Goal: Task Accomplishment & Management: Manage account settings

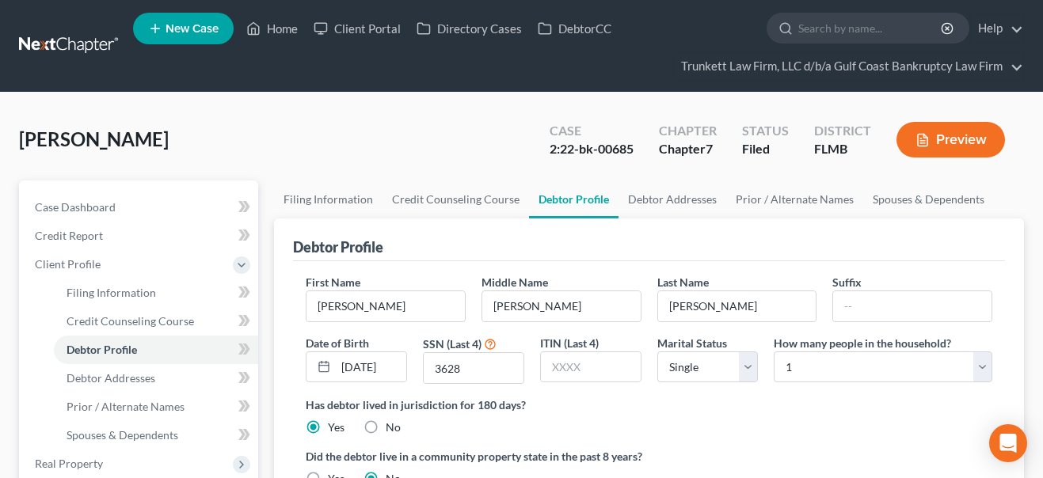
select select "0"
click at [284, 30] on link "Home" at bounding box center [271, 28] width 67 height 29
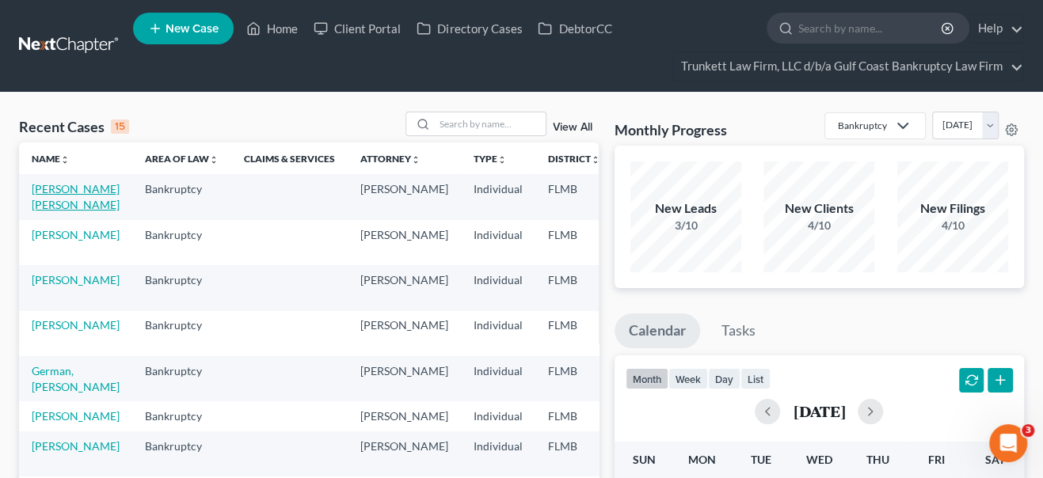
click at [50, 211] on link "[PERSON_NAME] [PERSON_NAME]" at bounding box center [76, 196] width 88 height 29
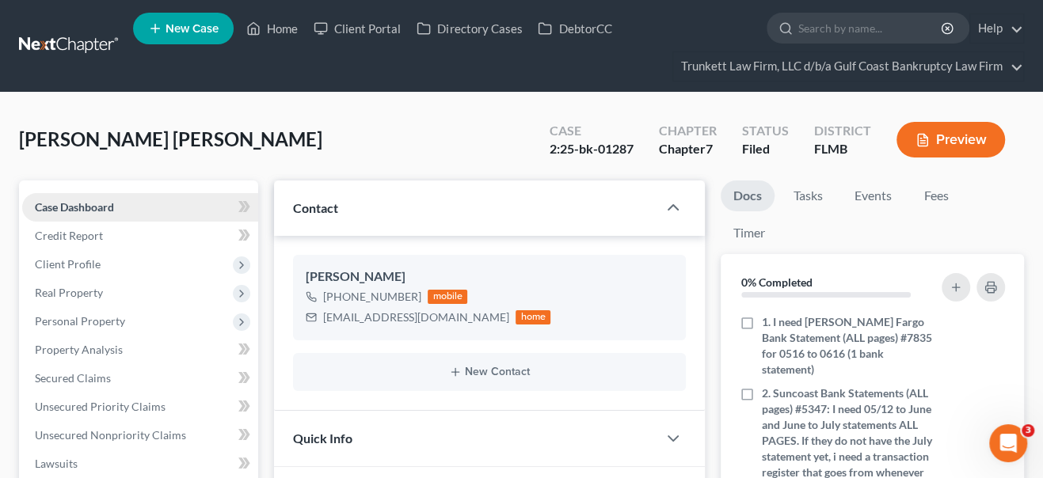
click at [64, 206] on span "Case Dashboard" at bounding box center [74, 206] width 79 height 13
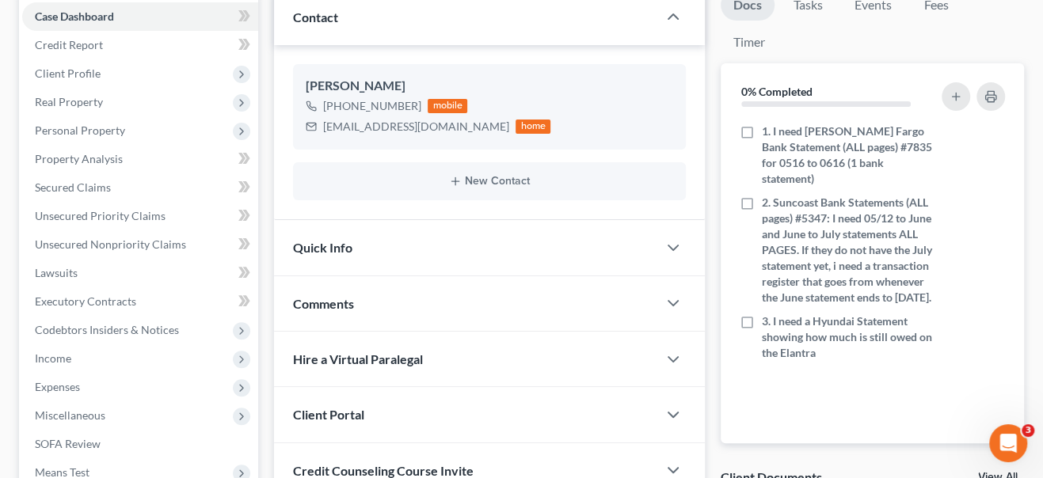
scroll to position [215, 0]
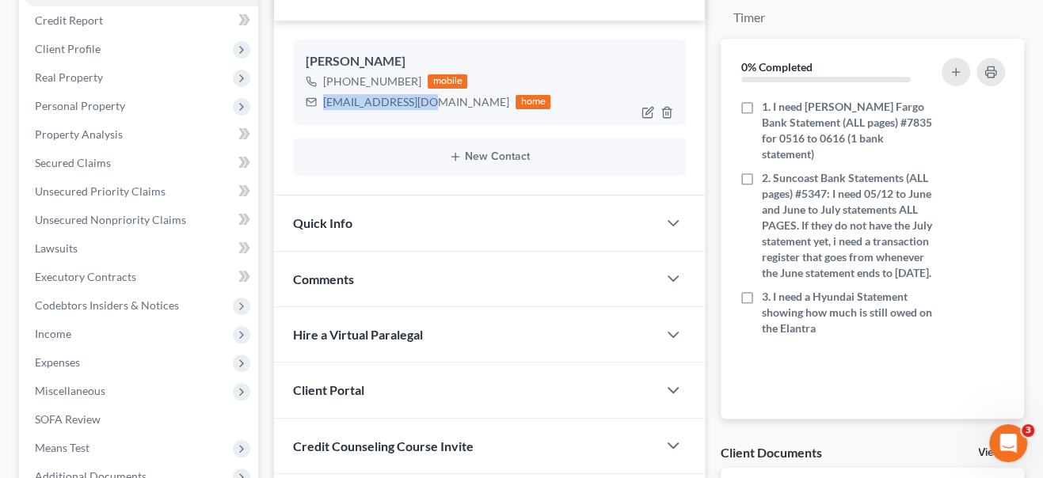
drag, startPoint x: 324, startPoint y: 100, endPoint x: 425, endPoint y: 105, distance: 100.8
click at [425, 105] on div "[EMAIL_ADDRESS][DOMAIN_NAME] home" at bounding box center [428, 102] width 245 height 21
copy div "[EMAIL_ADDRESS][DOMAIN_NAME]"
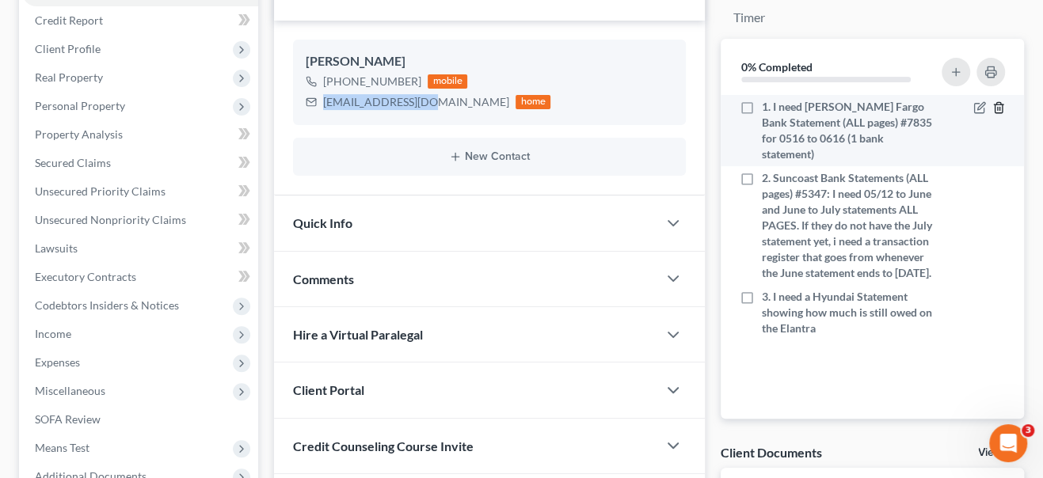
click at [998, 109] on line "button" at bounding box center [998, 109] width 0 height 3
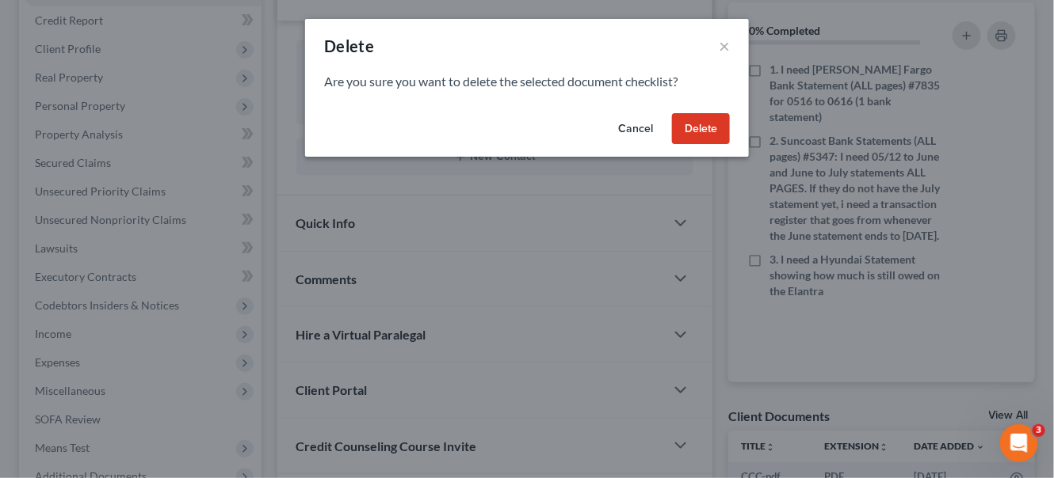
click at [707, 128] on button "Delete" at bounding box center [701, 129] width 58 height 32
